Goal: Check status: Check status

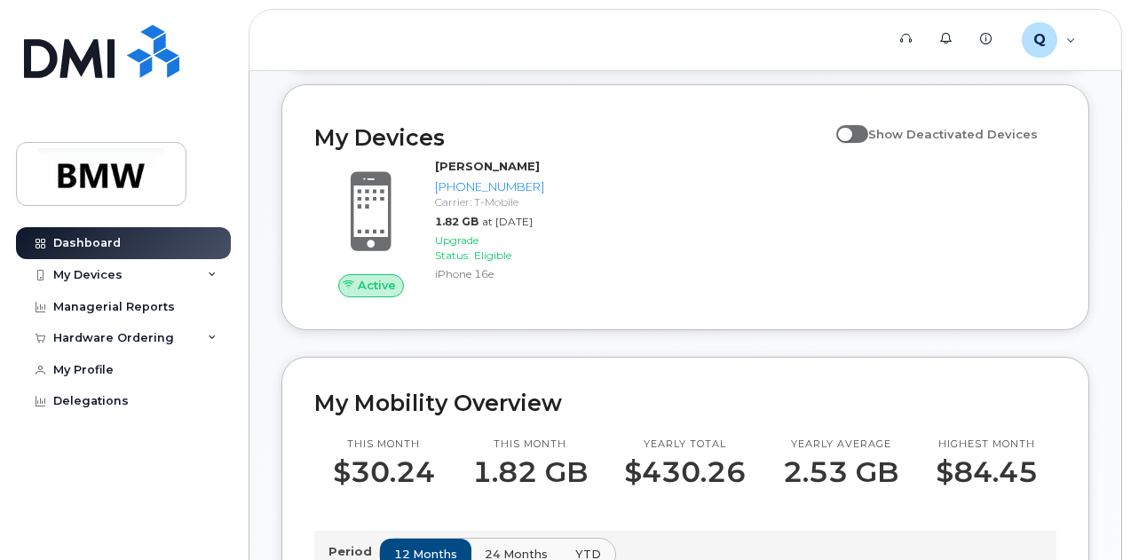
scroll to position [197, 0]
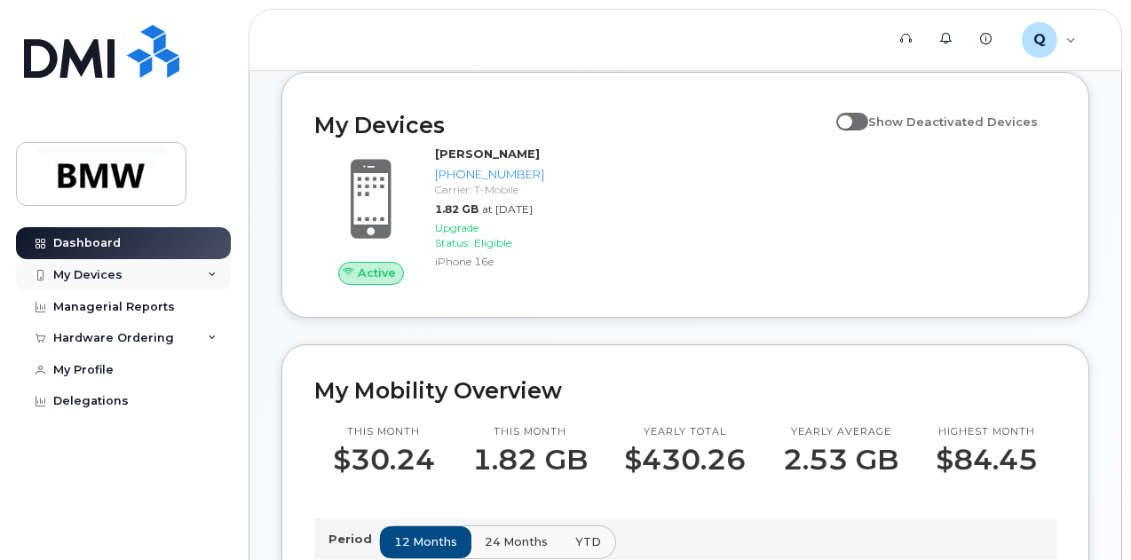
click at [89, 273] on div "My Devices" at bounding box center [87, 275] width 69 height 14
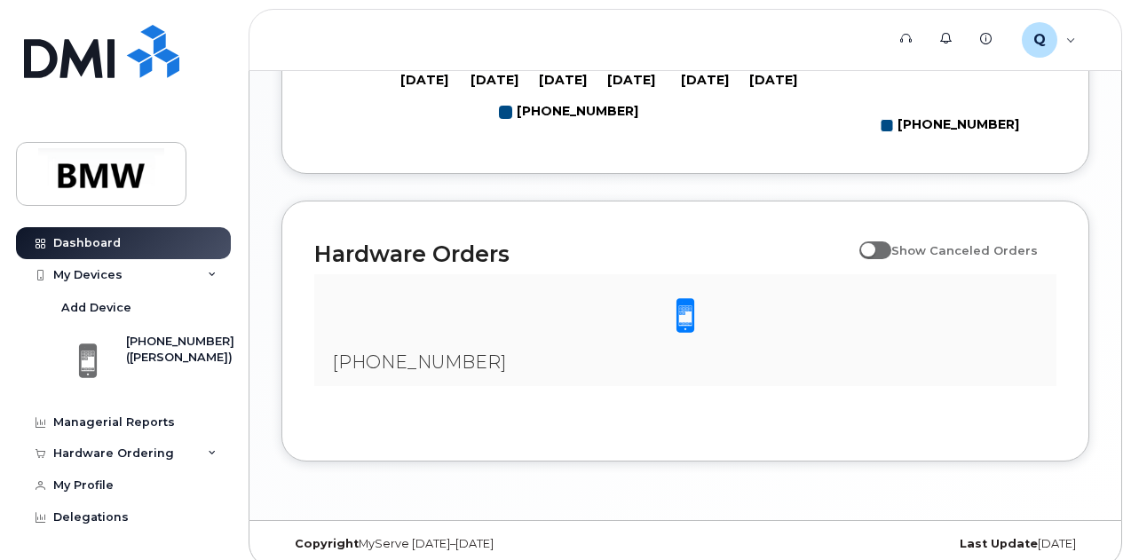
scroll to position [1062, 0]
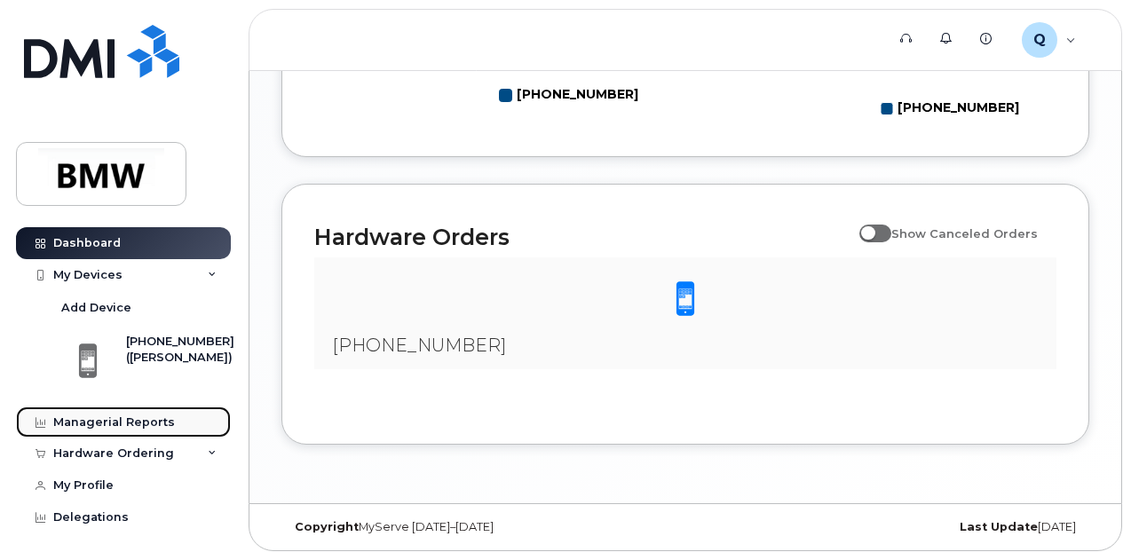
click at [118, 425] on div "Managerial Reports" at bounding box center [114, 423] width 122 height 14
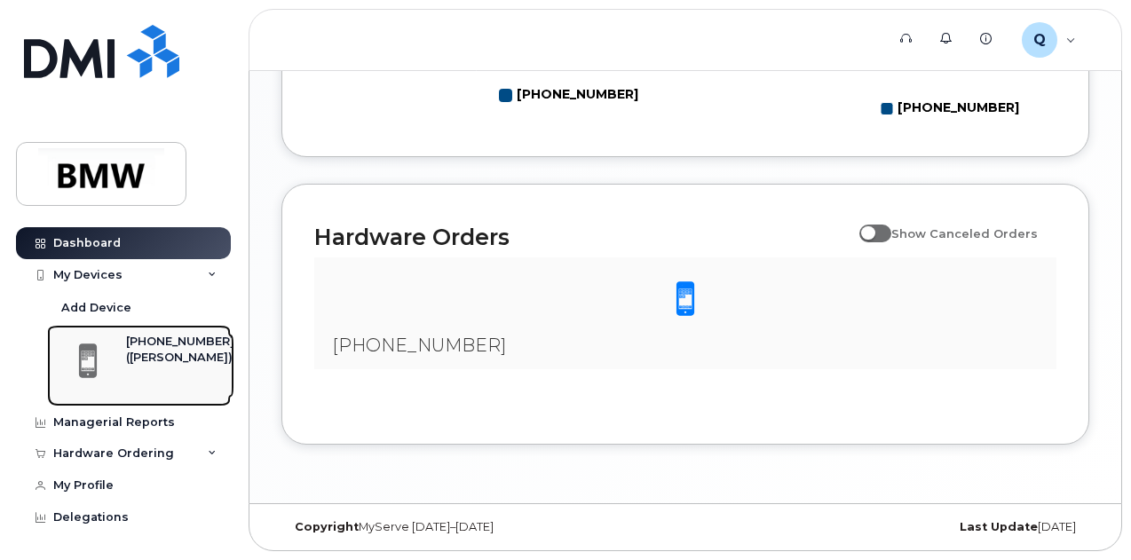
click at [181, 337] on div "[PHONE_NUMBER]" at bounding box center [180, 342] width 108 height 16
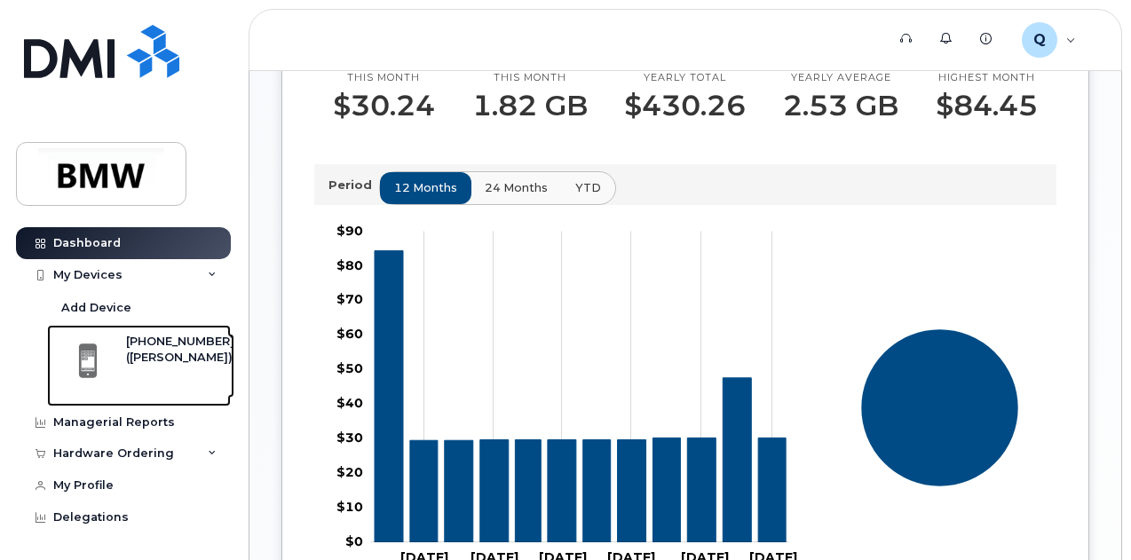
scroll to position [472, 0]
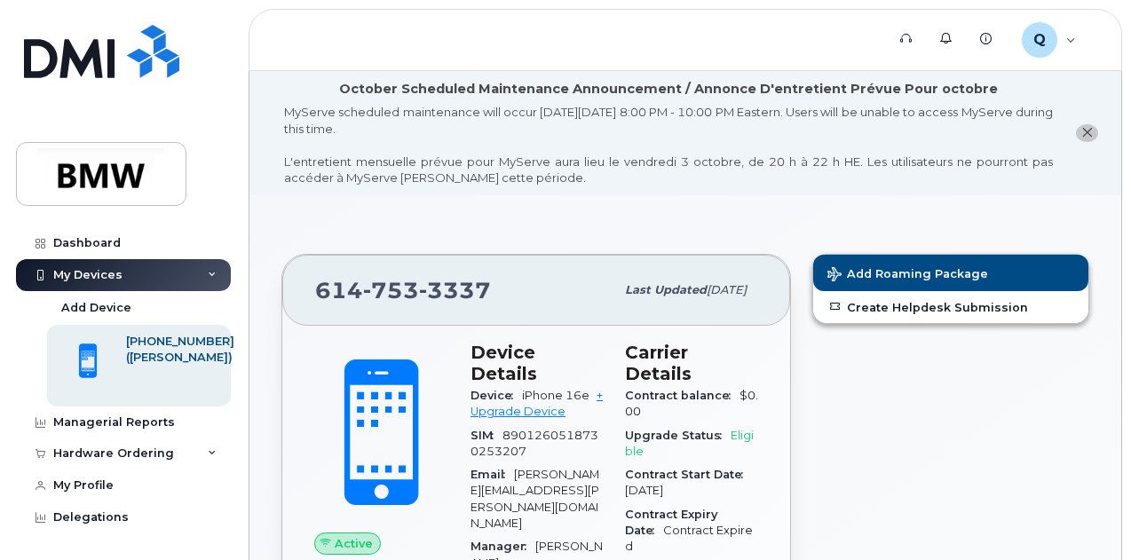
drag, startPoint x: 1130, startPoint y: 122, endPoint x: 1136, endPoint y: 131, distance: 11.6
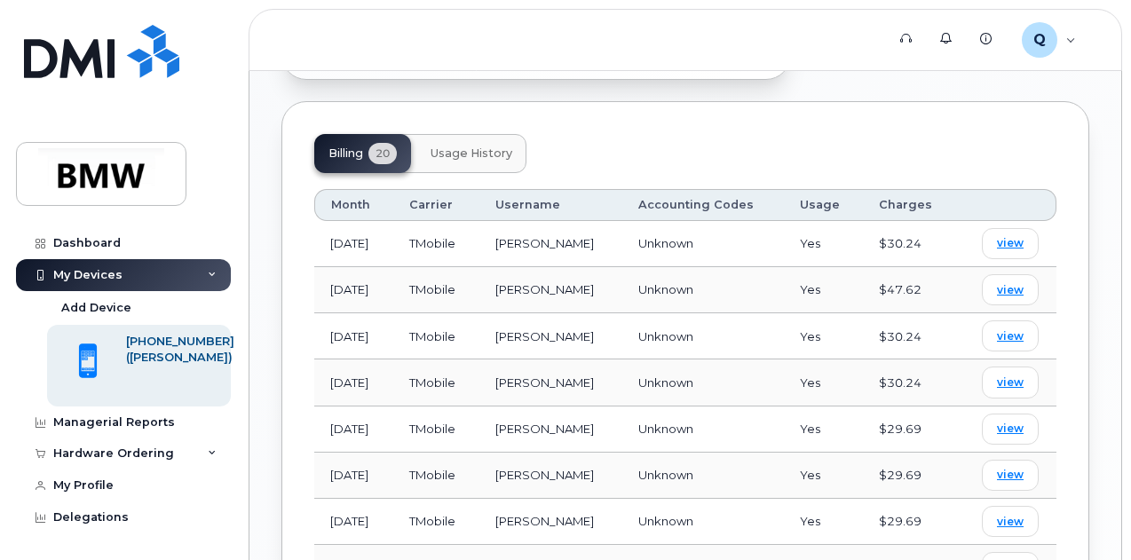
scroll to position [1039, 0]
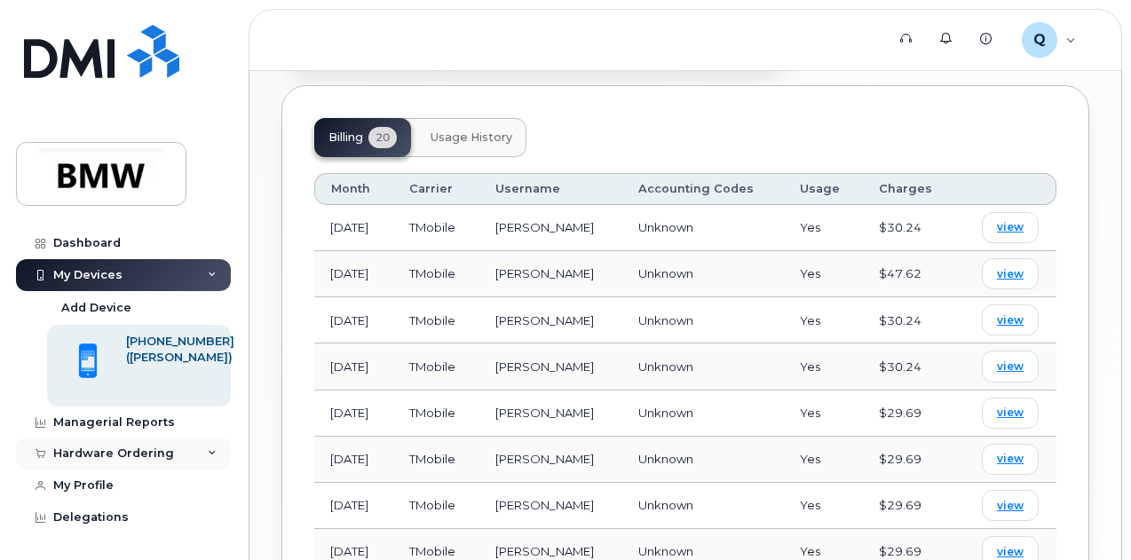
click at [140, 458] on div "Hardware Ordering" at bounding box center [113, 454] width 121 height 14
click at [111, 488] on div "My Orders" at bounding box center [93, 487] width 64 height 16
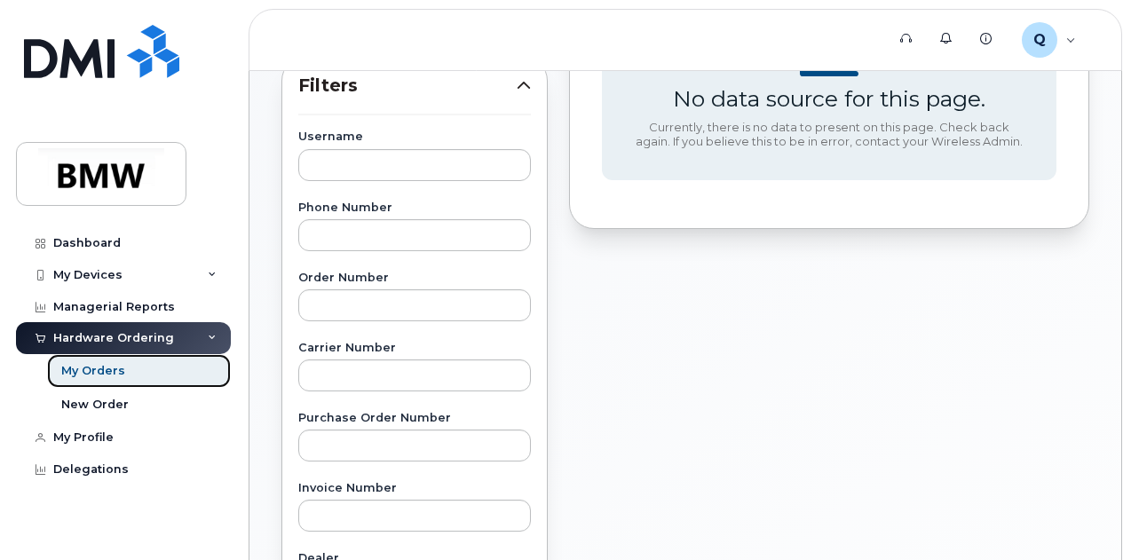
scroll to position [370, 0]
